Goal: Transaction & Acquisition: Purchase product/service

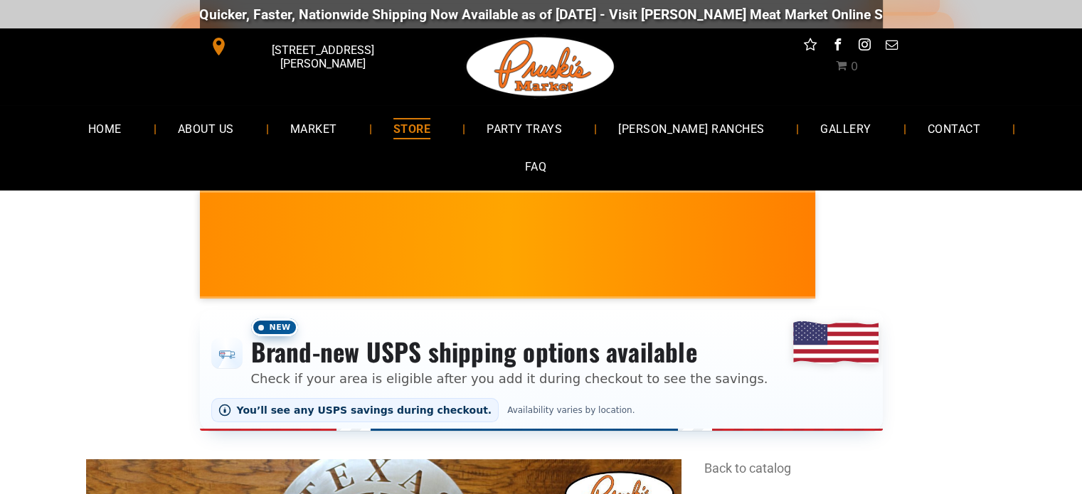
click at [394, 124] on span "STORE" at bounding box center [411, 128] width 37 height 21
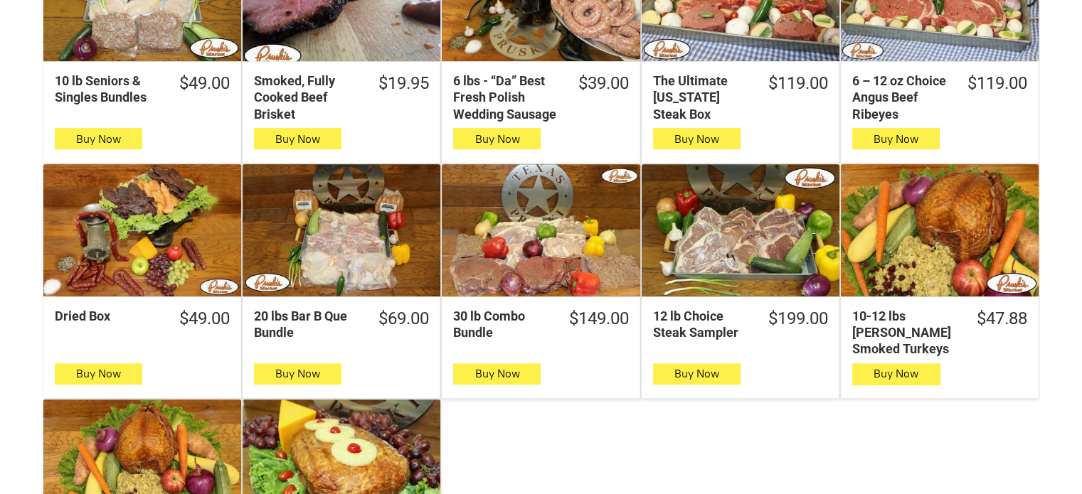
scroll to position [864, 0]
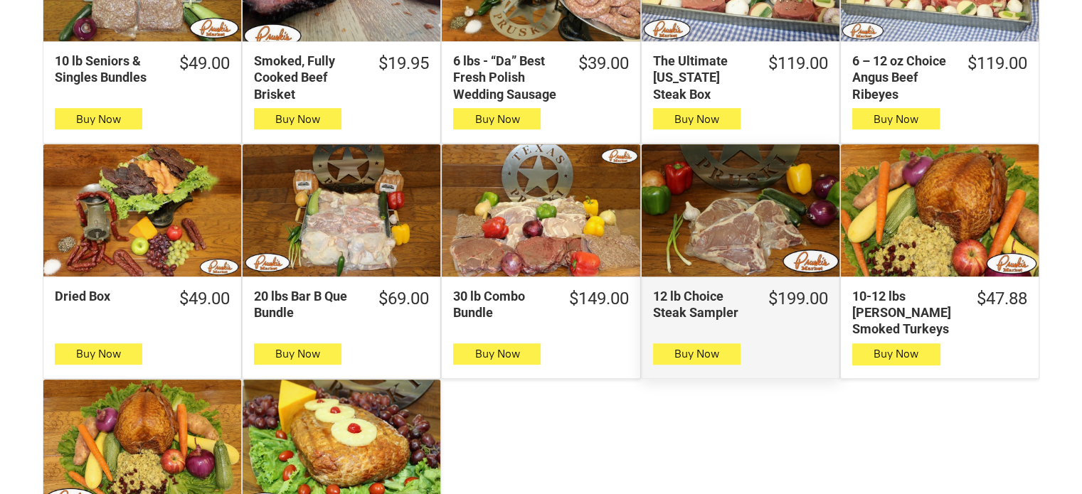
click at [731, 230] on div "12 lb Choice Steak Sampler" at bounding box center [741, 210] width 198 height 132
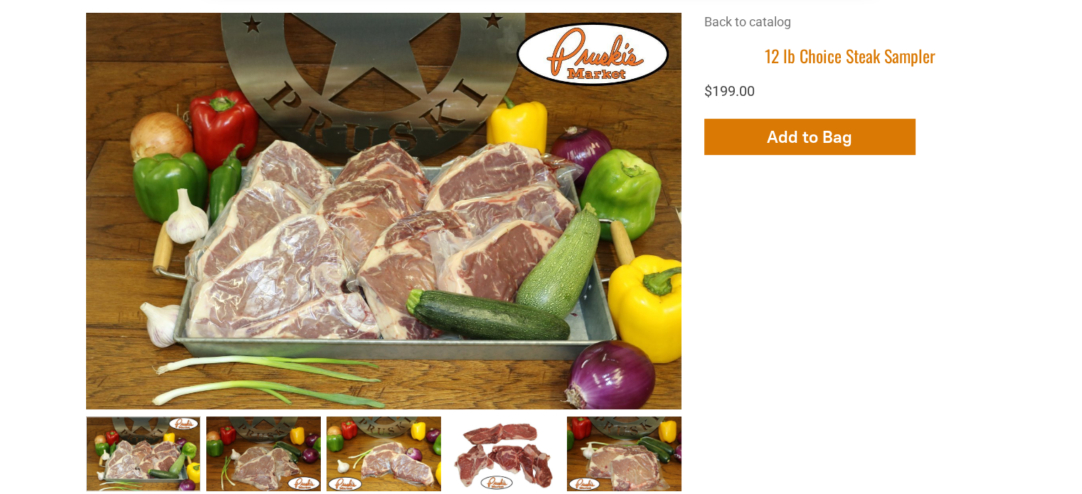
scroll to position [470, 0]
